Goal: Information Seeking & Learning: Learn about a topic

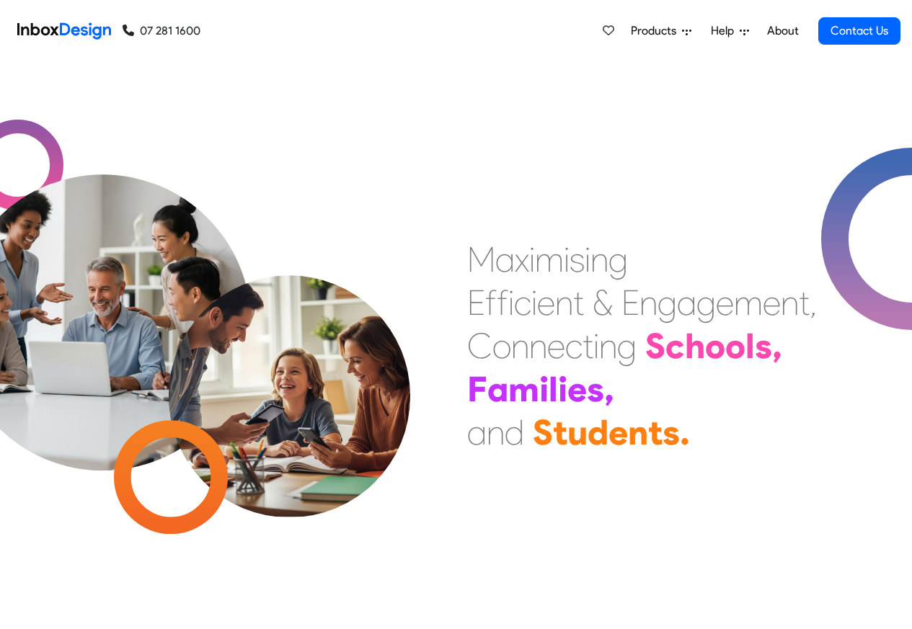
click at [782, 31] on link "About" at bounding box center [783, 31] width 40 height 29
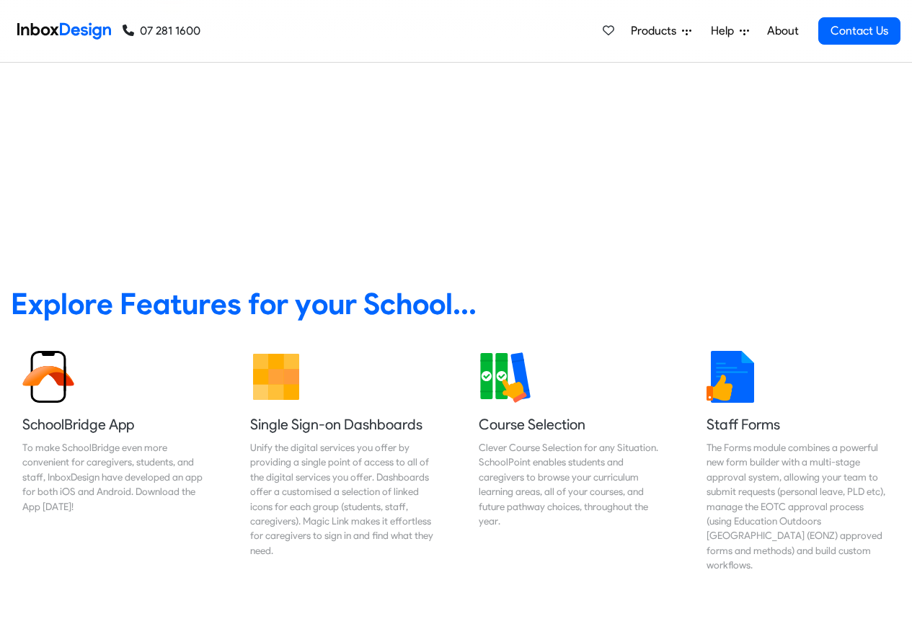
scroll to position [260, 0]
